Goal: Book appointment/travel/reservation

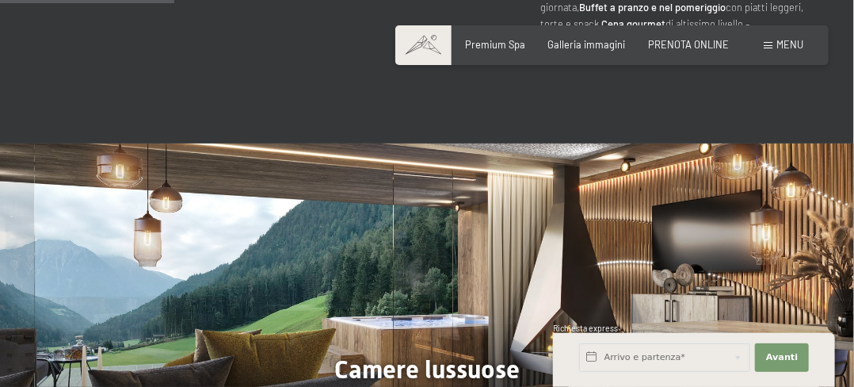
scroll to position [1506, 0]
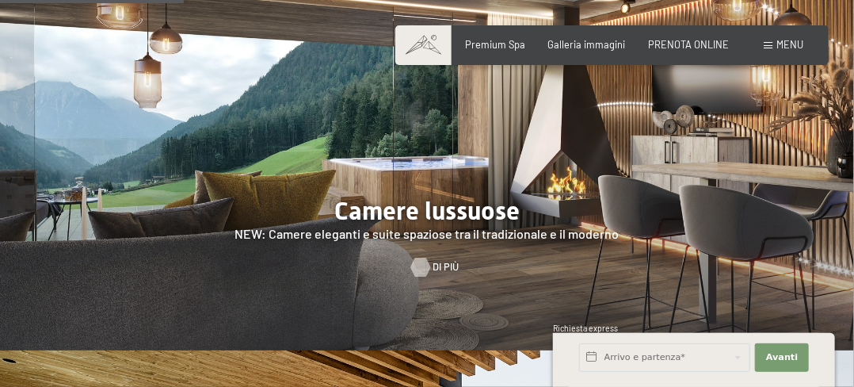
click at [432, 260] on link "Di più" at bounding box center [427, 267] width 32 height 14
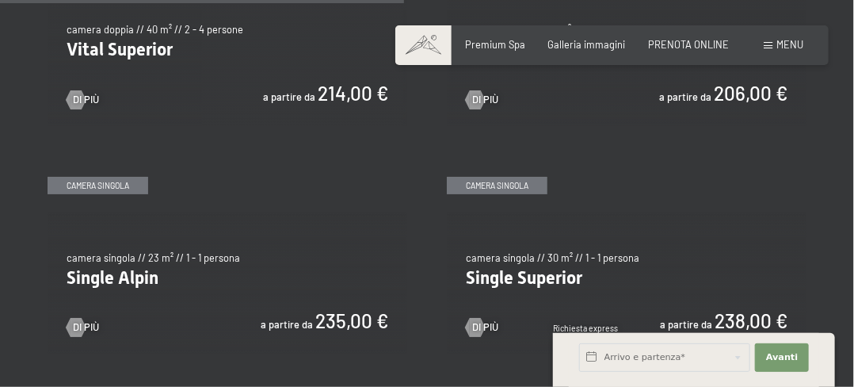
scroll to position [1743, 0]
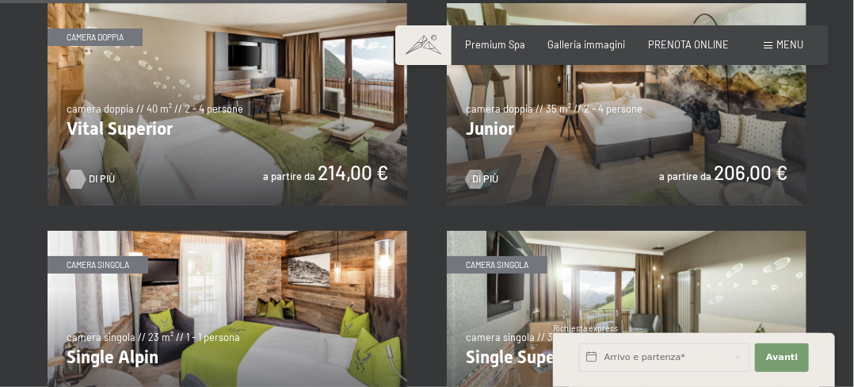
click at [78, 170] on div at bounding box center [76, 179] width 11 height 19
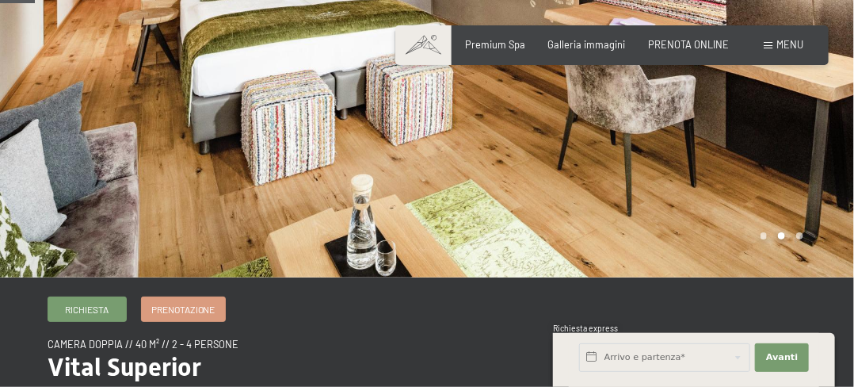
scroll to position [79, 0]
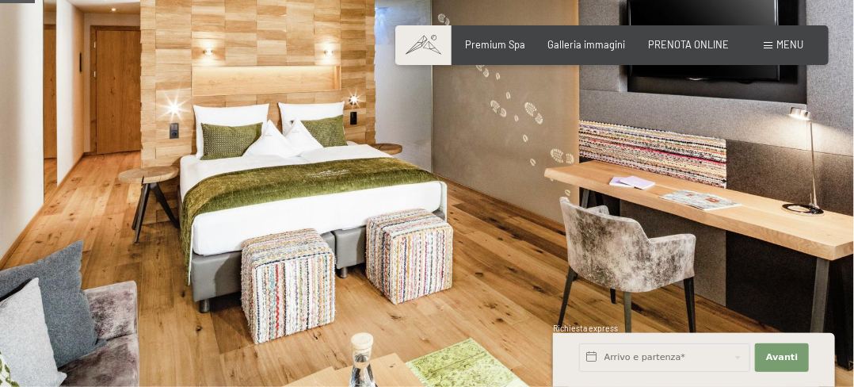
click at [727, 204] on div at bounding box center [640, 178] width 427 height 515
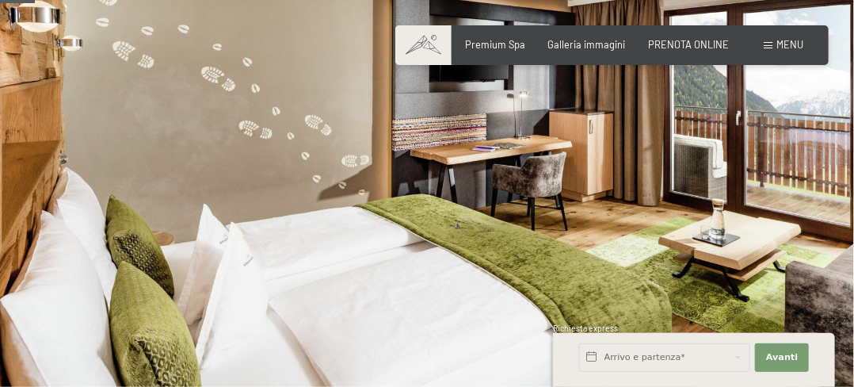
click at [726, 204] on div at bounding box center [640, 178] width 427 height 515
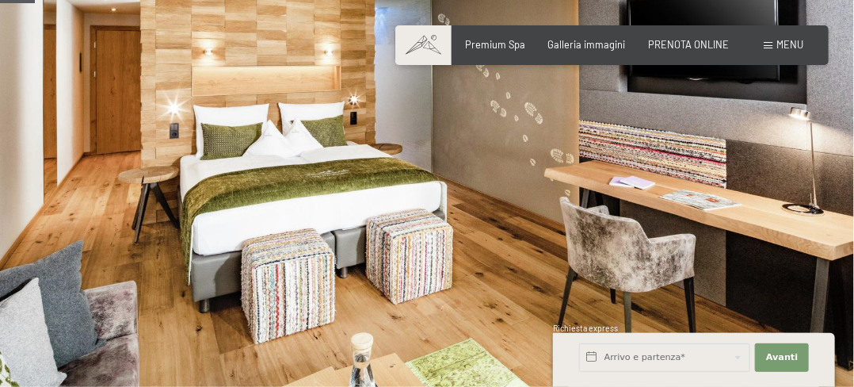
click at [725, 204] on div at bounding box center [640, 178] width 427 height 515
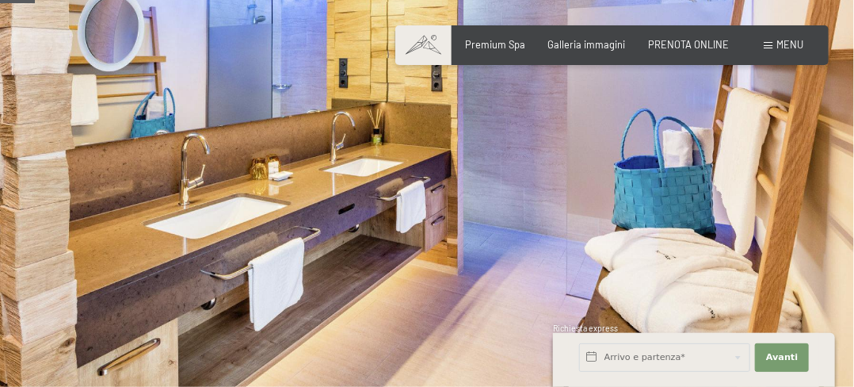
click at [725, 204] on div at bounding box center [640, 178] width 427 height 515
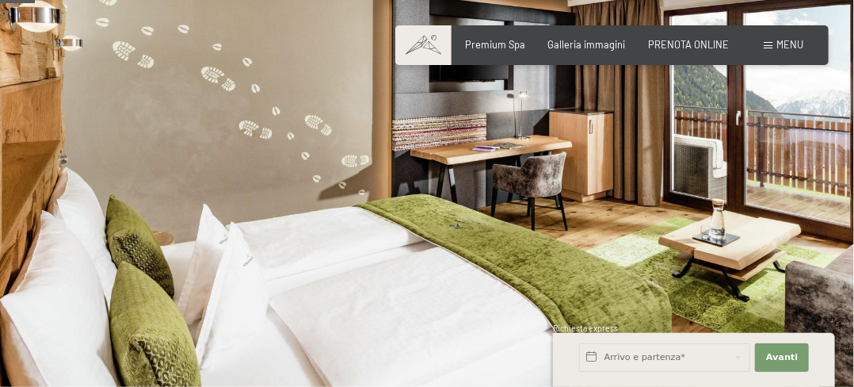
click at [725, 204] on div at bounding box center [640, 178] width 427 height 515
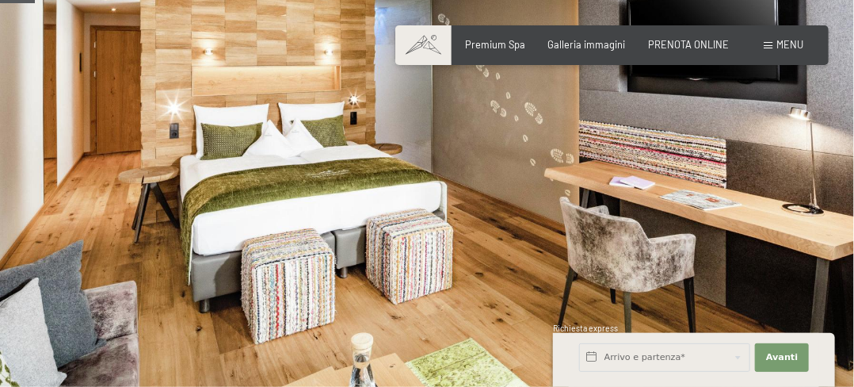
click at [728, 226] on div at bounding box center [640, 178] width 427 height 515
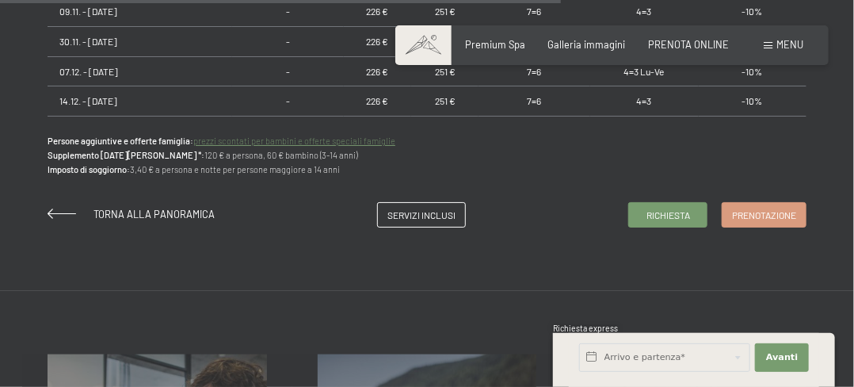
scroll to position [1506, 0]
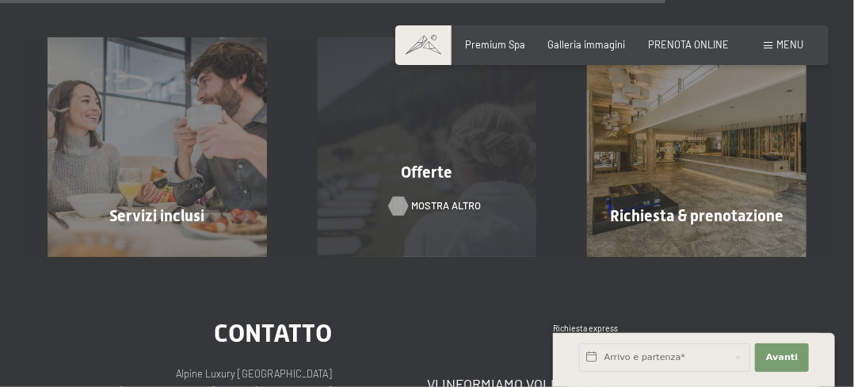
click at [446, 199] on span "mostra altro" at bounding box center [446, 206] width 70 height 14
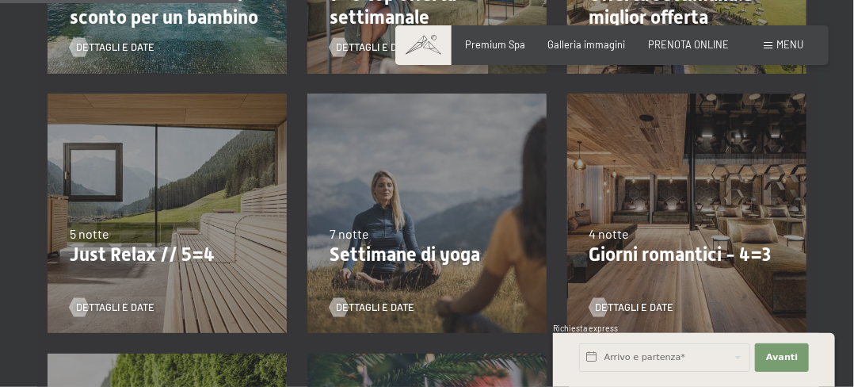
scroll to position [713, 0]
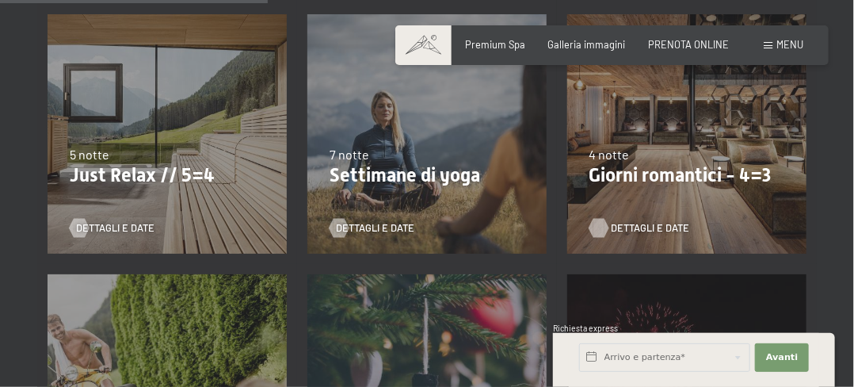
click at [638, 223] on span "Dettagli e Date" at bounding box center [651, 228] width 78 height 14
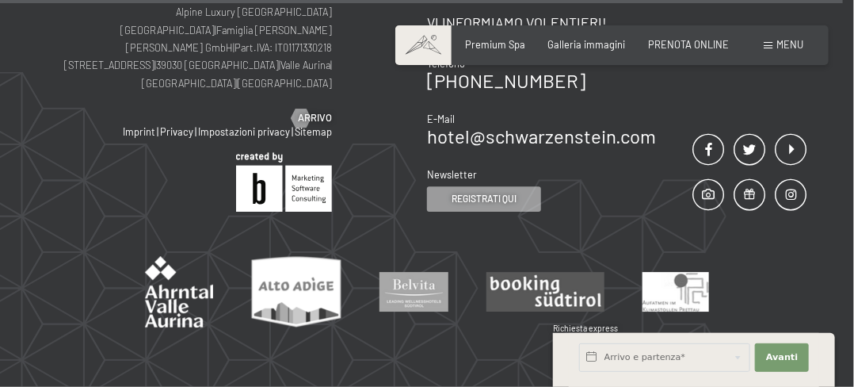
scroll to position [1743, 0]
